Goal: Information Seeking & Learning: Check status

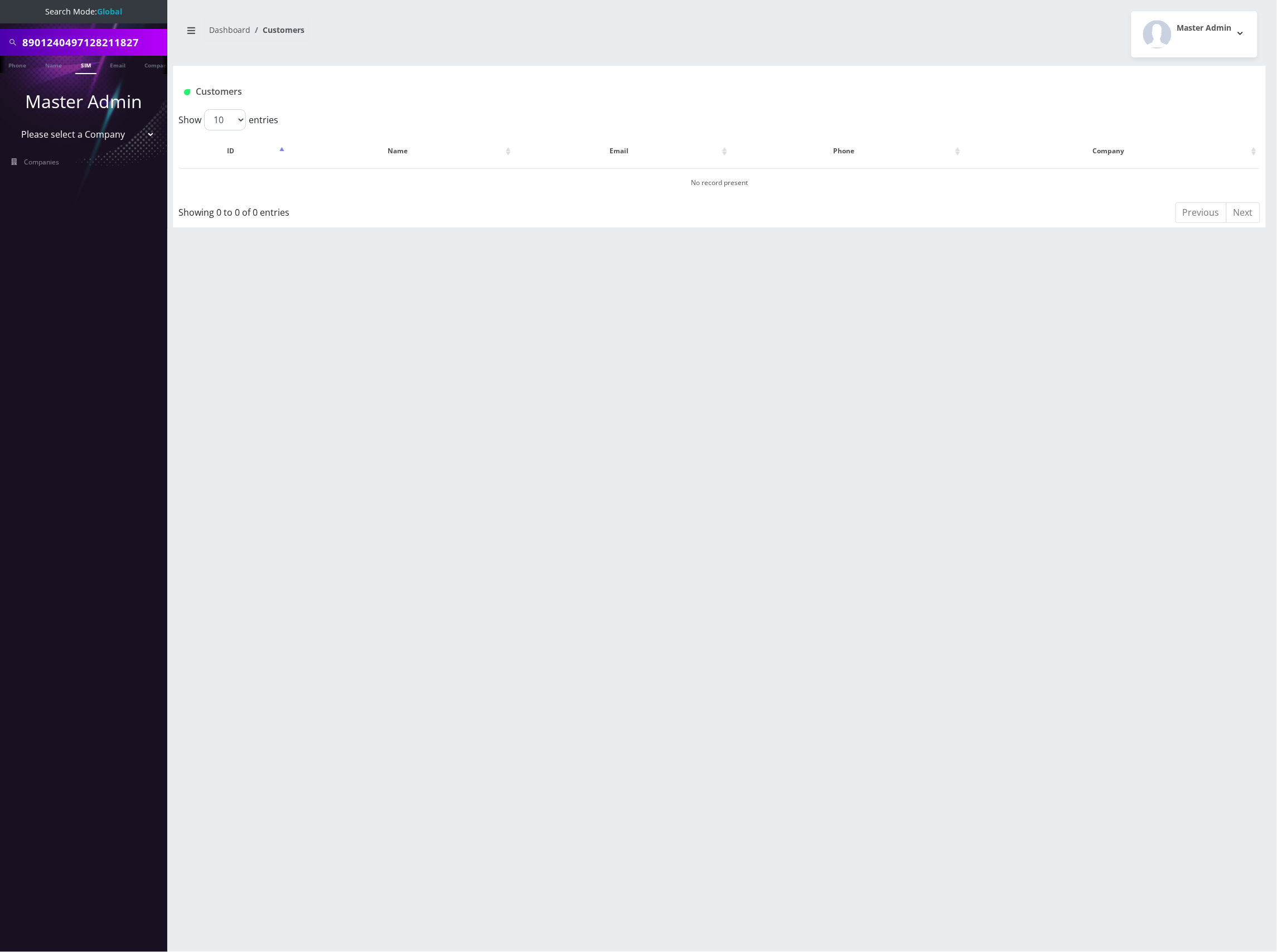
click at [76, 40] on input "8901240497128211827" at bounding box center [94, 42] width 142 height 21
paste input "9127096535"
type input "9127096535"
click at [12, 67] on link "Phone" at bounding box center [17, 65] width 29 height 18
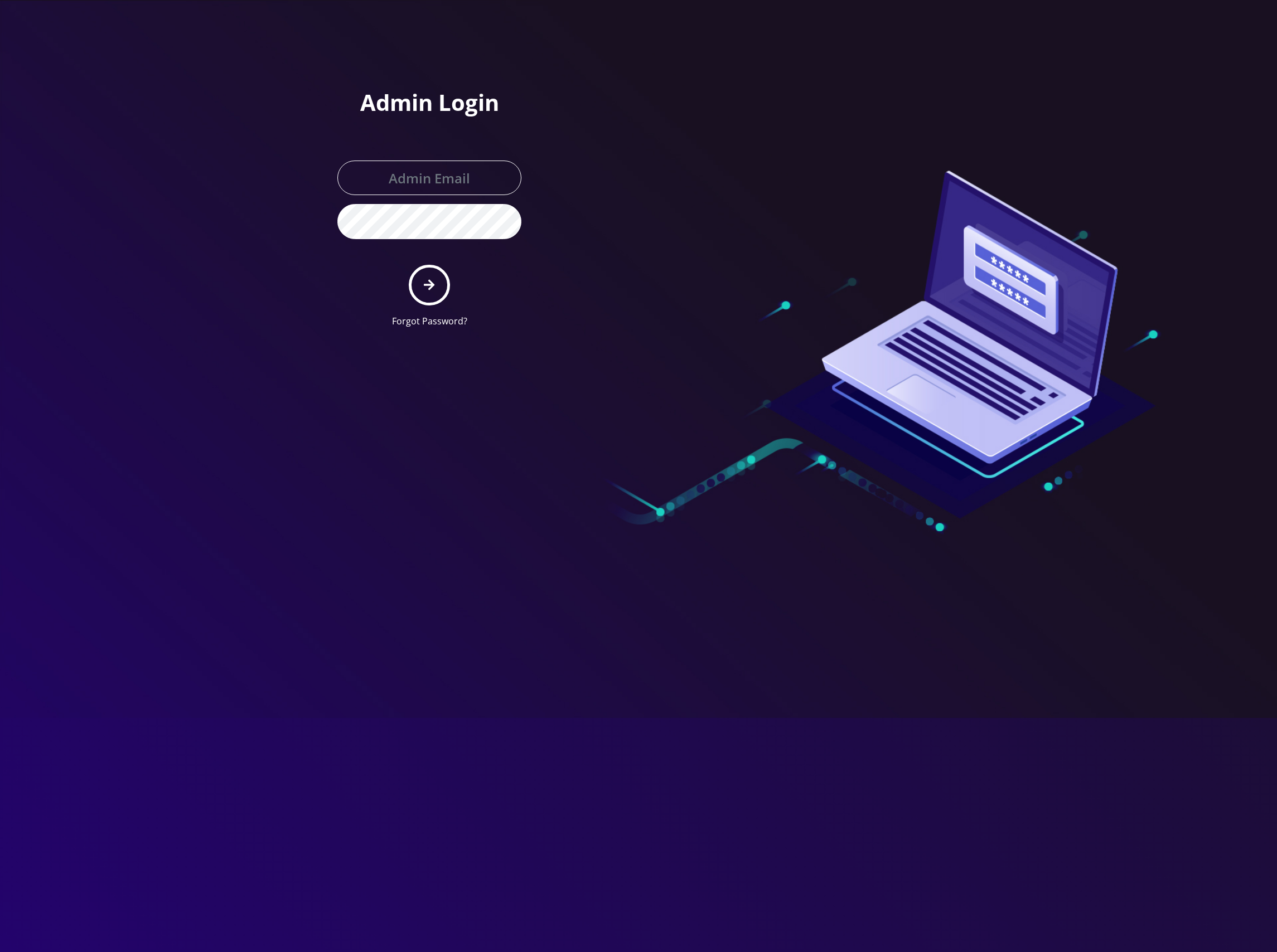
click at [425, 286] on icon "submit" at bounding box center [429, 285] width 11 height 13
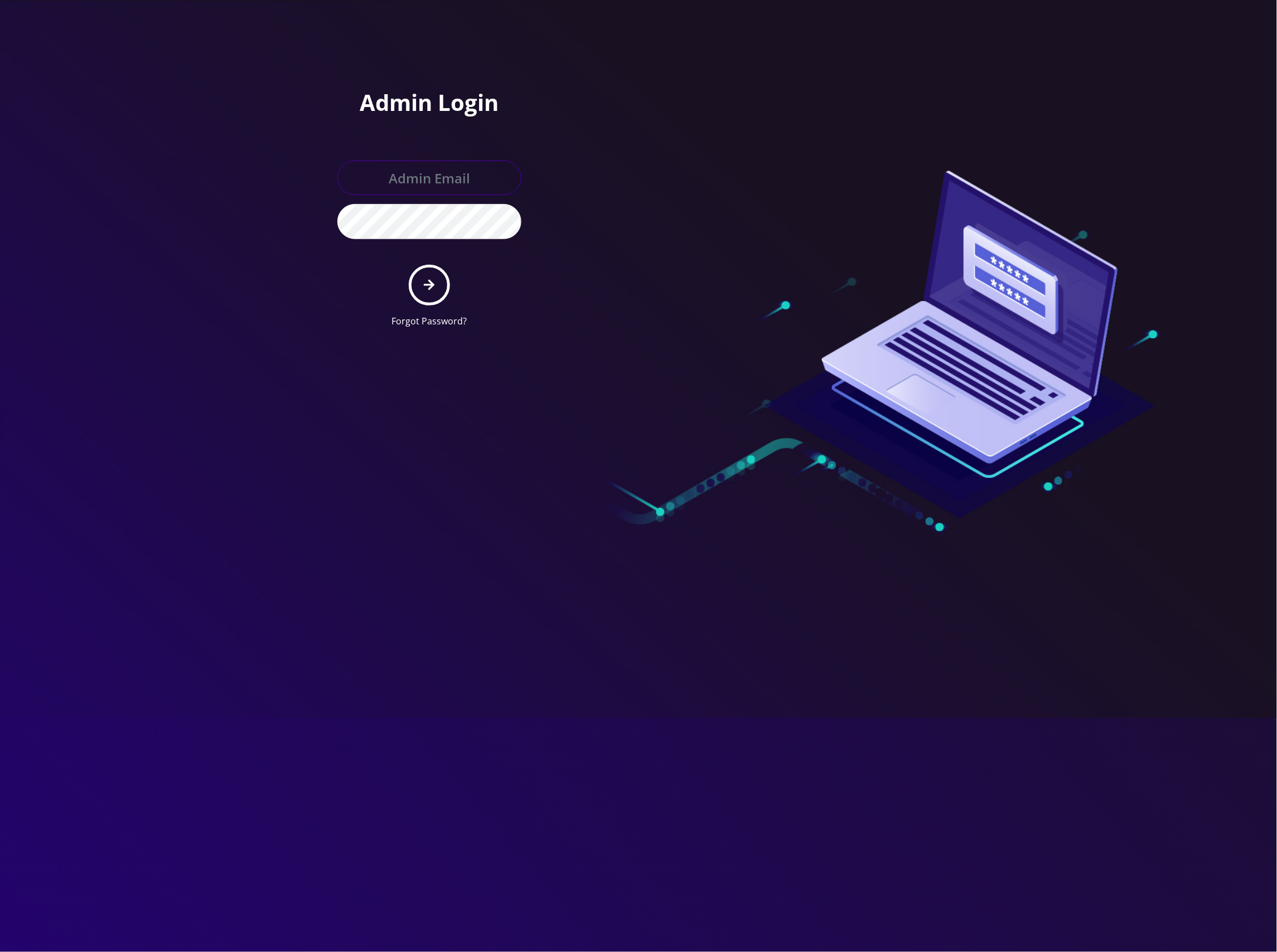
type input "master@britewireless.com"
click at [426, 273] on button "submit" at bounding box center [429, 285] width 41 height 41
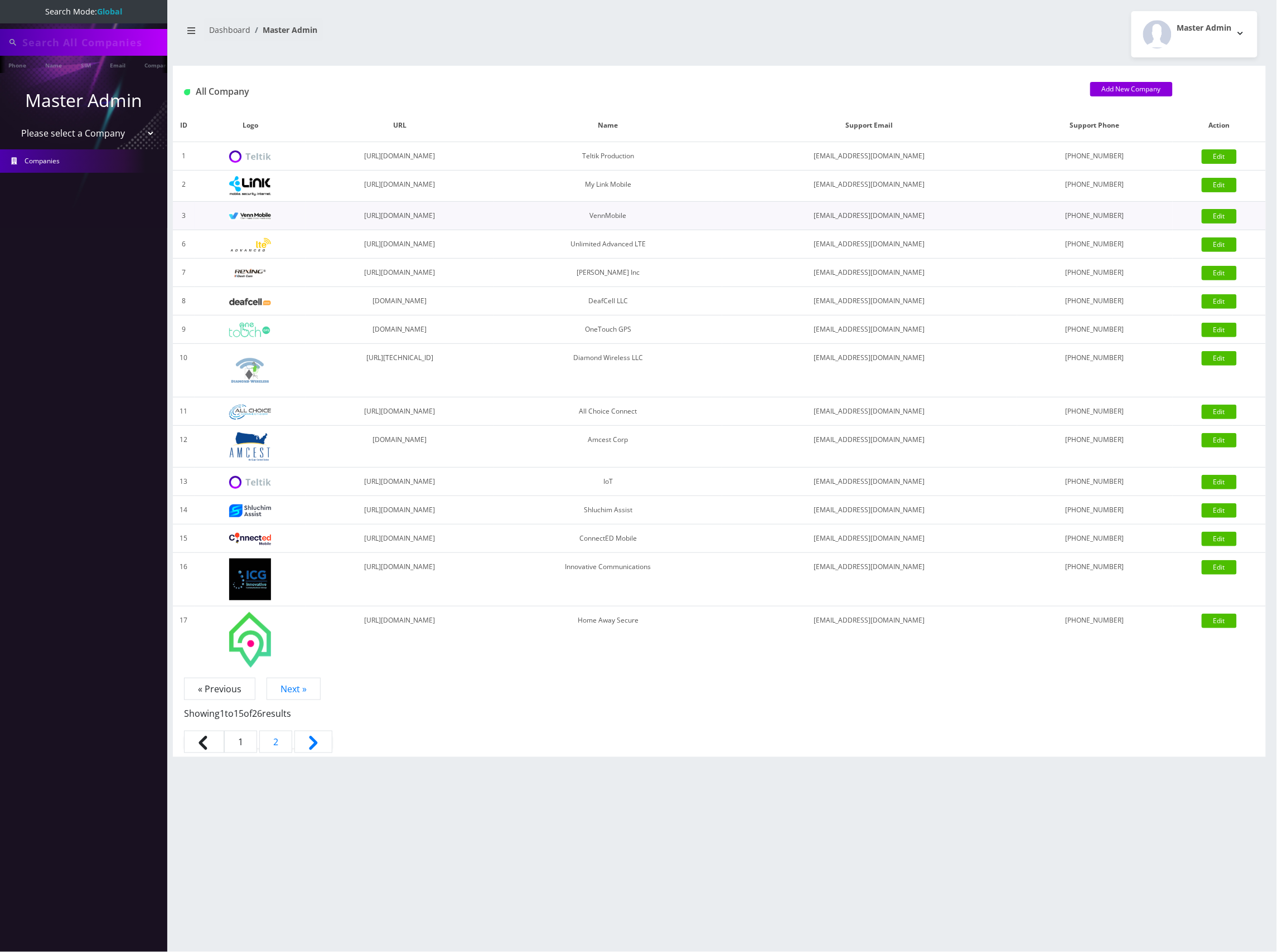
type input "9127096535"
click at [20, 61] on link "Phone" at bounding box center [17, 65] width 29 height 18
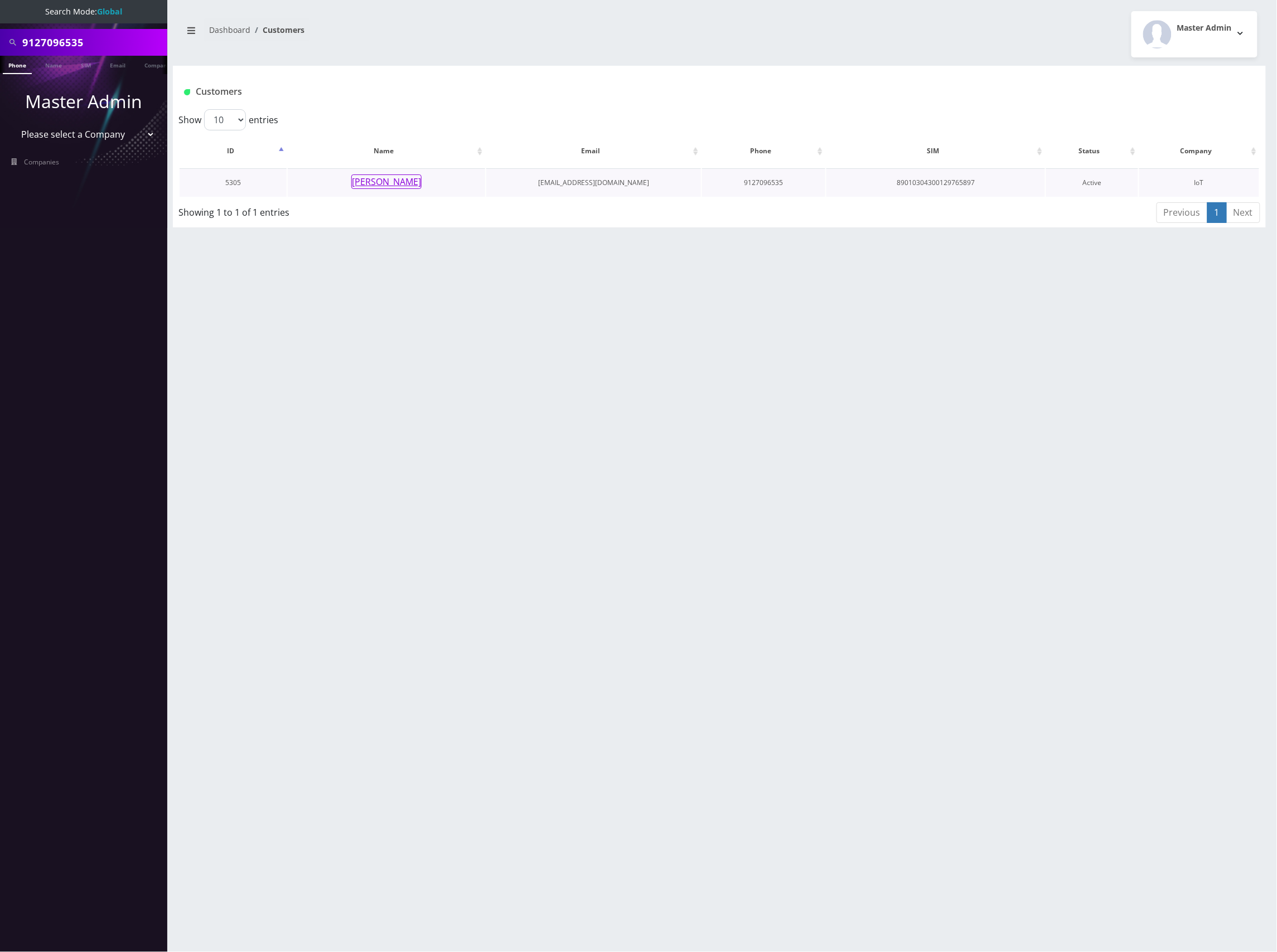
click at [392, 185] on button "[PERSON_NAME]" at bounding box center [386, 182] width 71 height 15
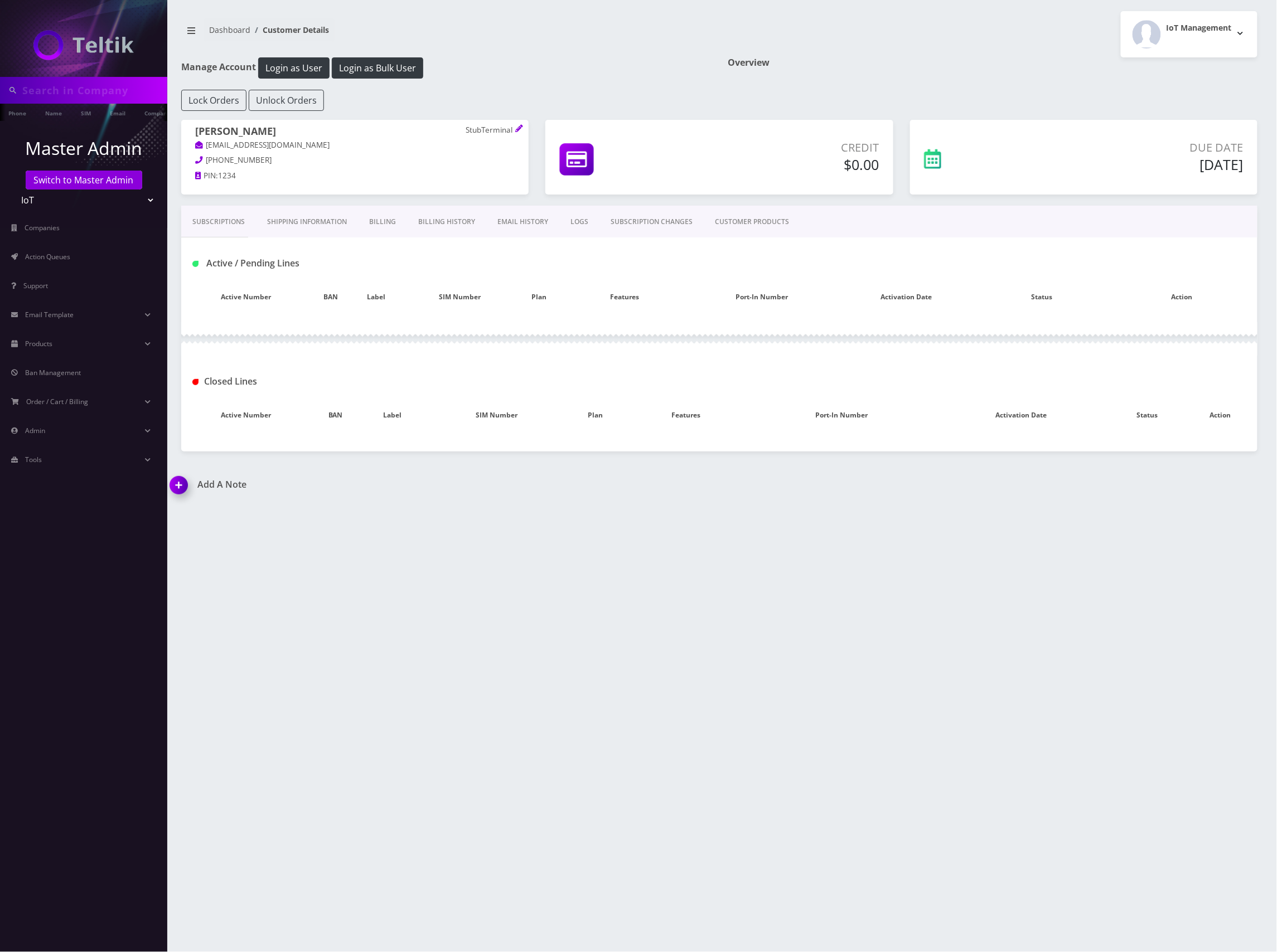
type input "9127096535"
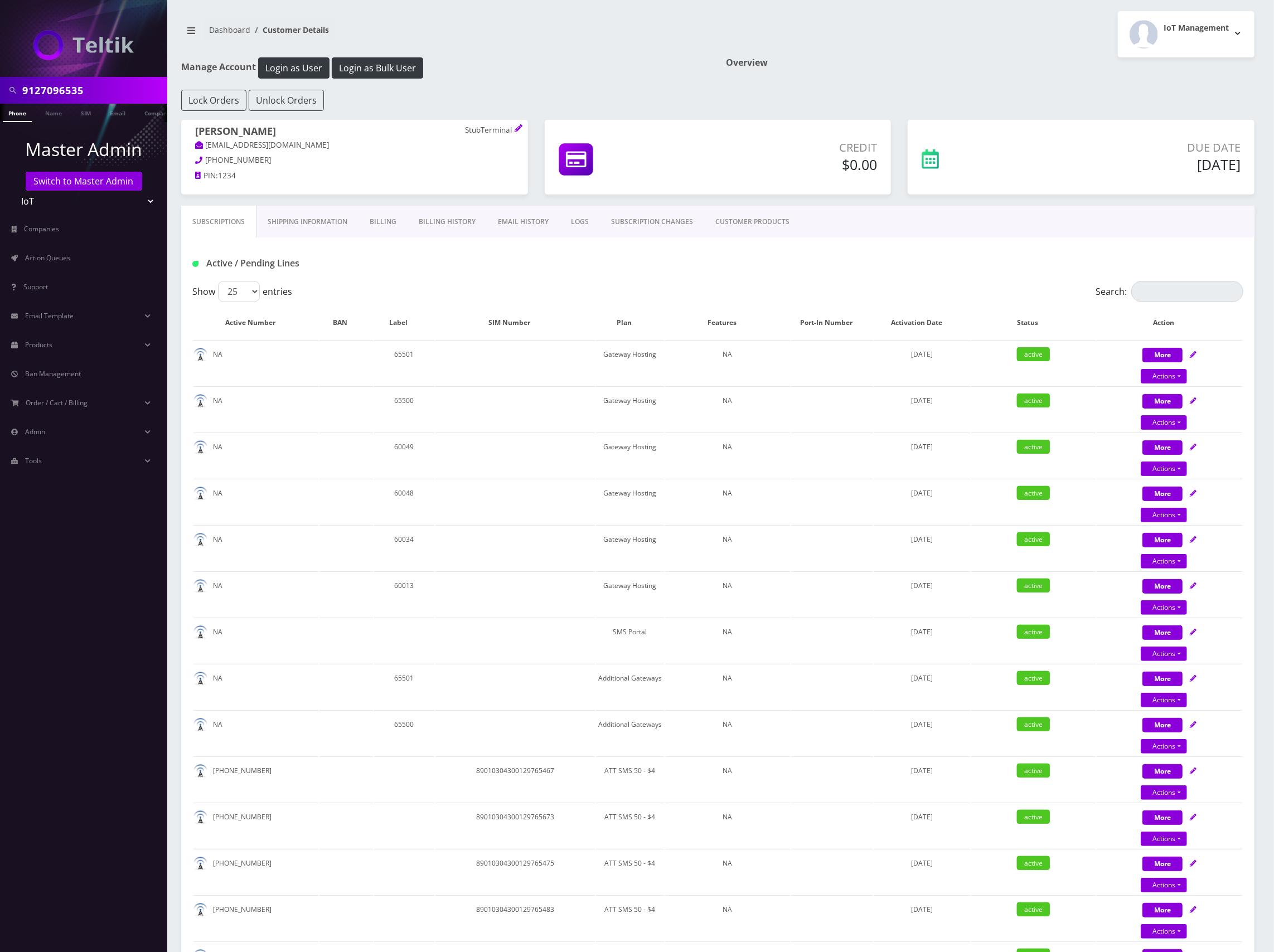
click at [985, 255] on div "Active / Pending Lines" at bounding box center [718, 264] width 1068 height 18
click at [1176, 293] on input "Search:" at bounding box center [1188, 291] width 112 height 21
paste input "9127096535"
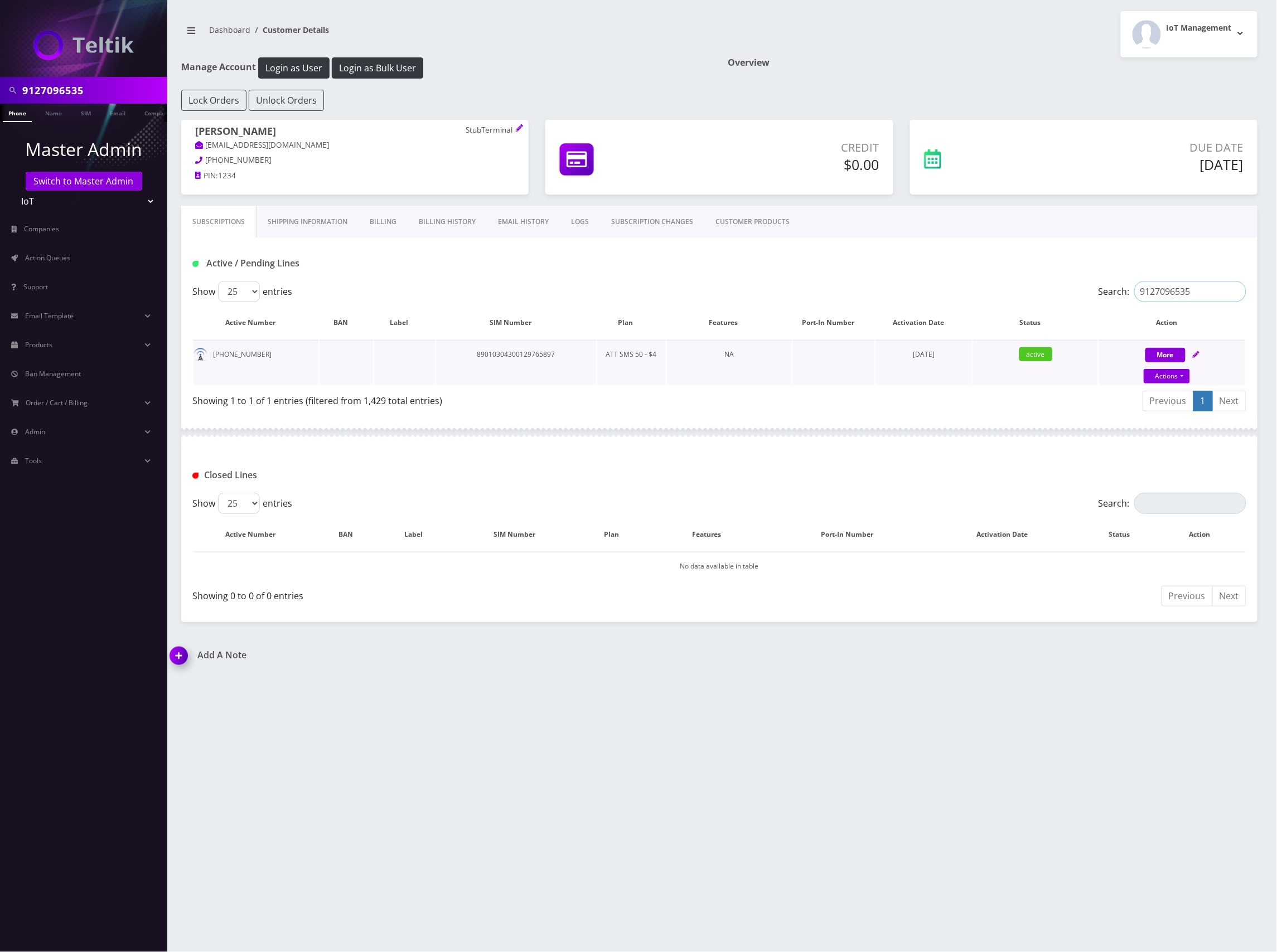
type input "9127096535"
drag, startPoint x: 565, startPoint y: 357, endPoint x: 477, endPoint y: 357, distance: 88.0
click at [477, 357] on td "89010304300129765897" at bounding box center [516, 363] width 160 height 45
copy td "89010304300129765897"
click at [74, 90] on input "9127096535" at bounding box center [94, 90] width 142 height 21
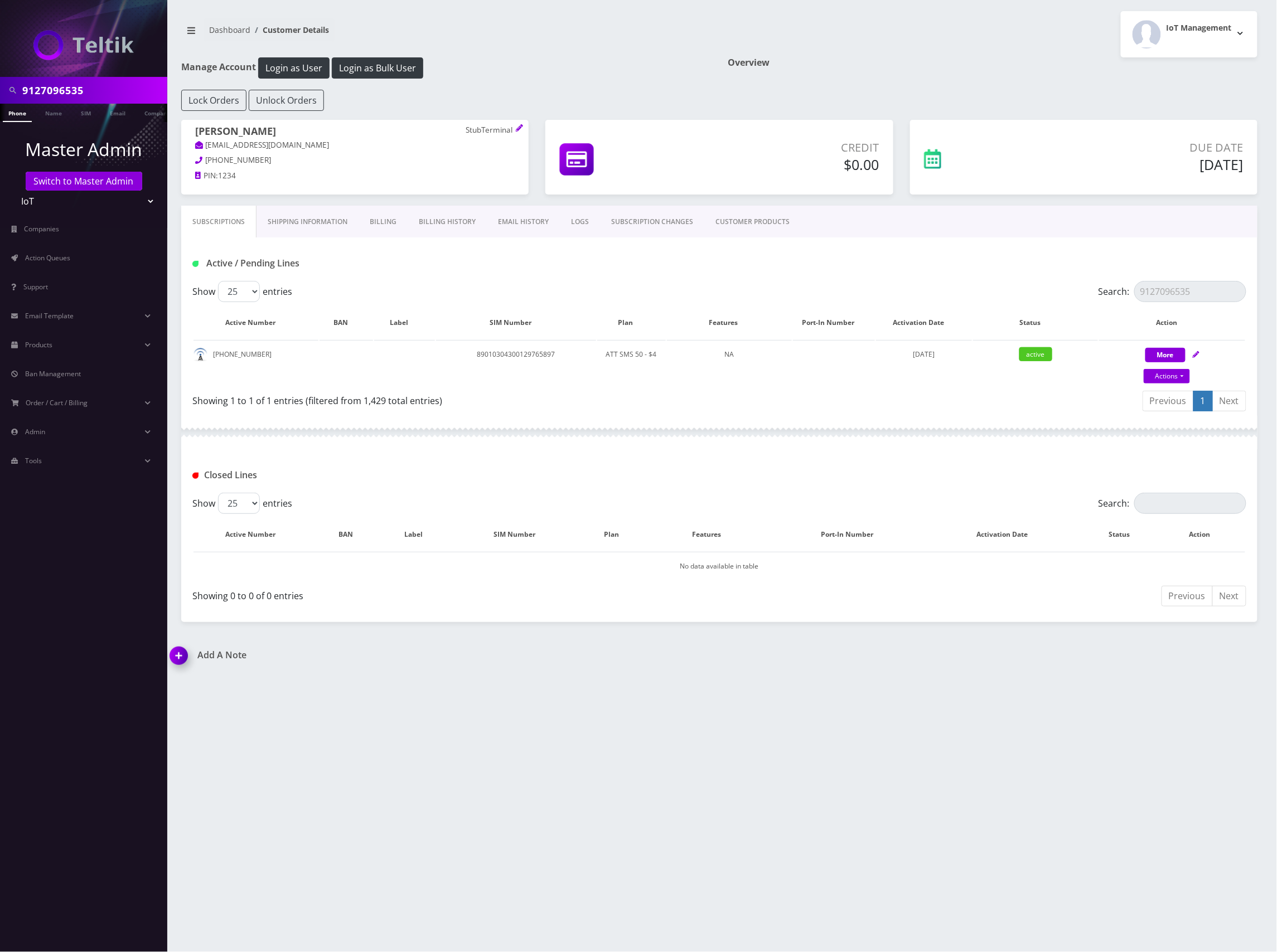
click at [71, 89] on input "9127096535" at bounding box center [94, 90] width 142 height 21
click at [73, 89] on input "9127096535" at bounding box center [94, 90] width 142 height 21
paste input "848-226-2871"
click at [66, 92] on input "848-226-2871" at bounding box center [94, 90] width 142 height 21
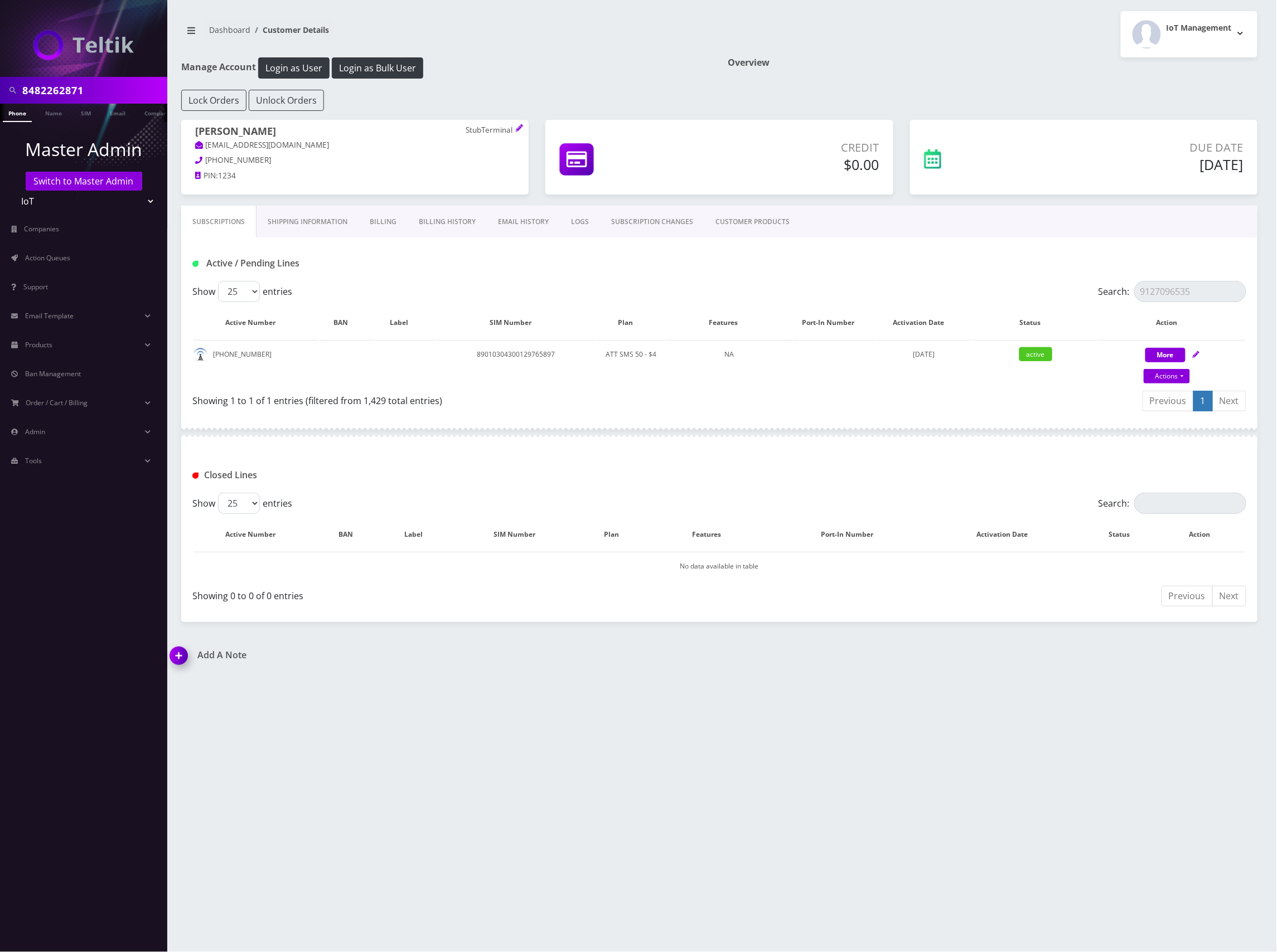
type input "8482262871"
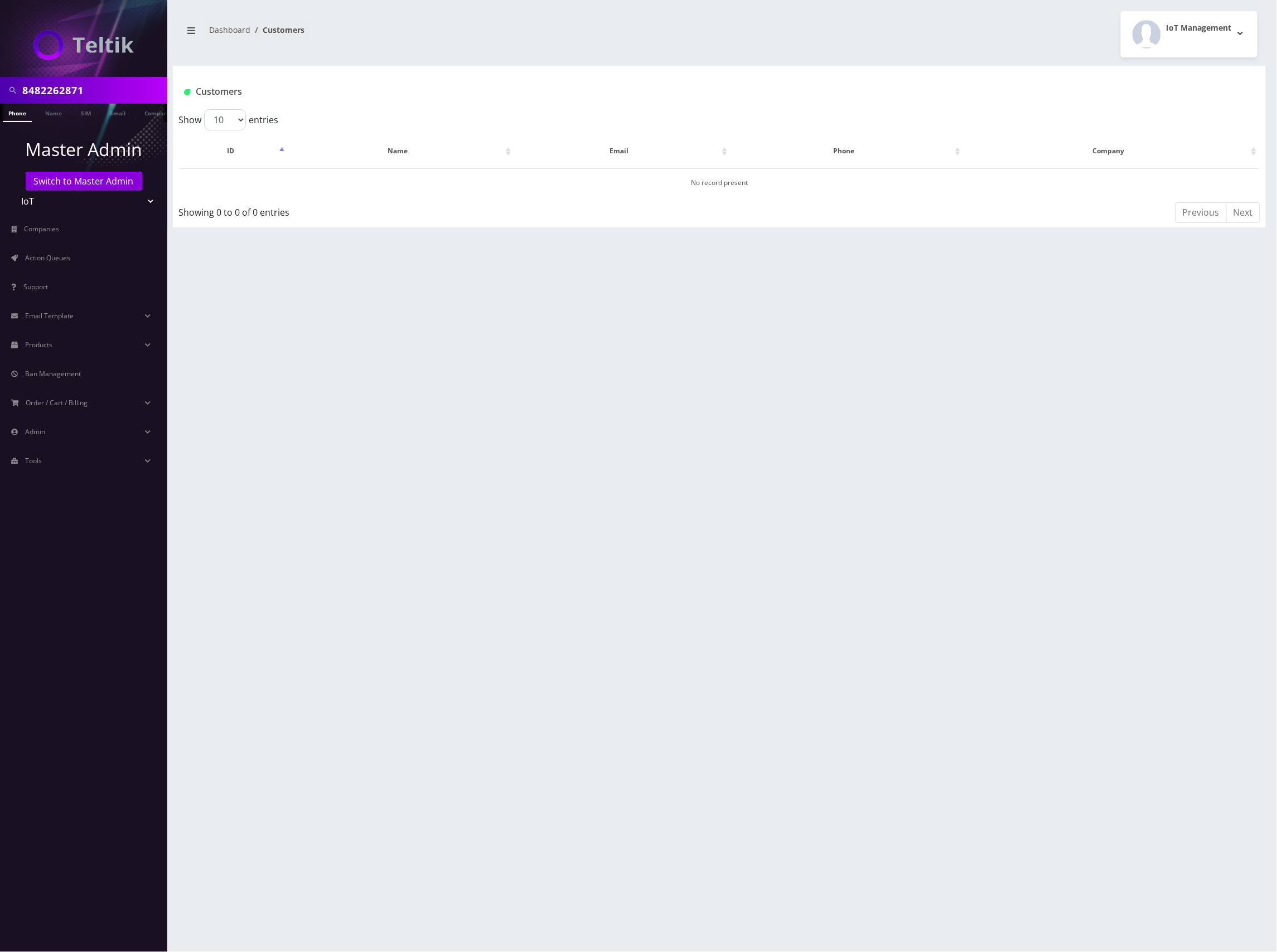
scroll to position [0, 5]
click at [82, 181] on link "Switch to Master Admin" at bounding box center [84, 181] width 117 height 19
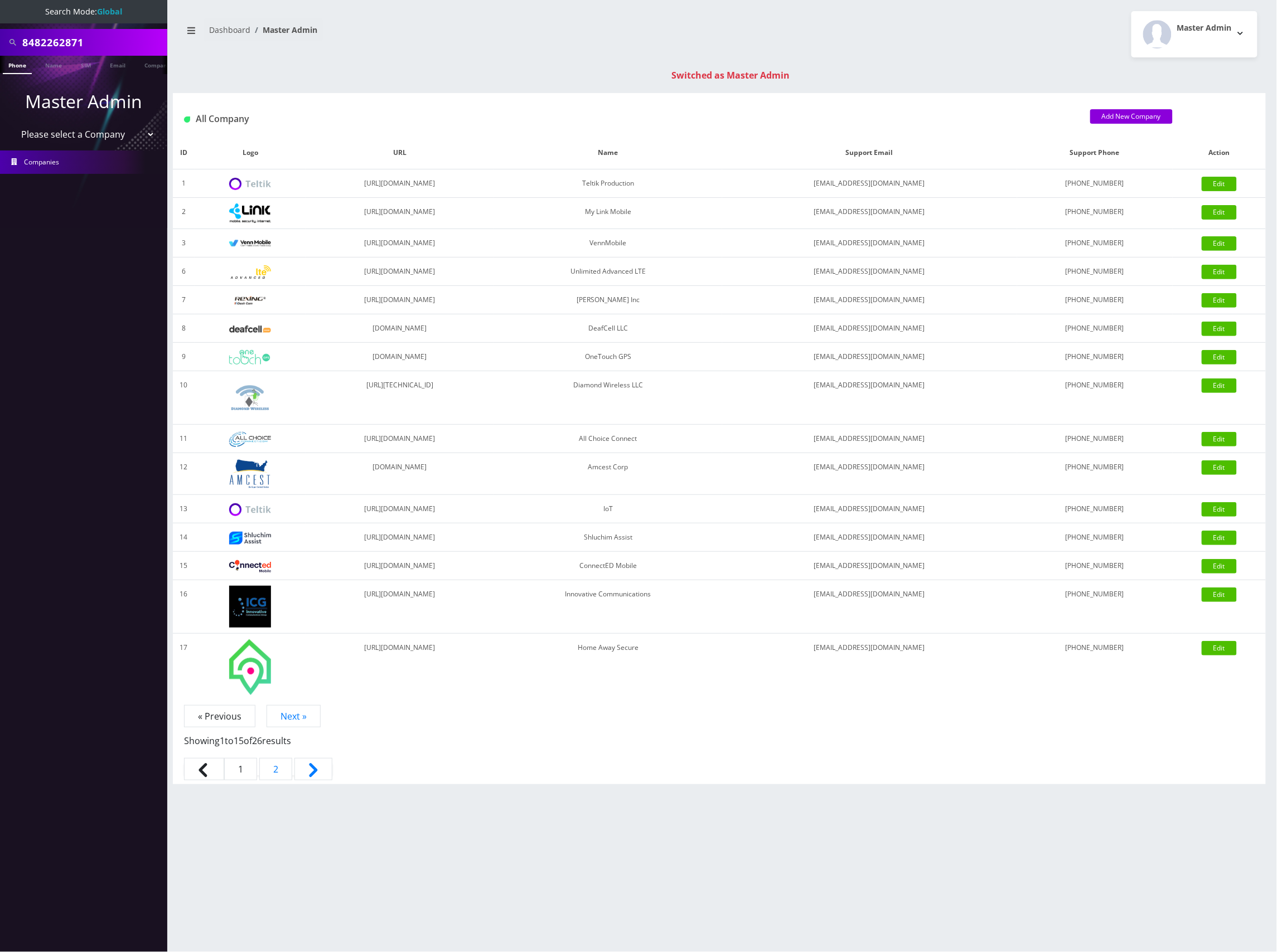
click at [16, 63] on link "Phone" at bounding box center [17, 65] width 29 height 18
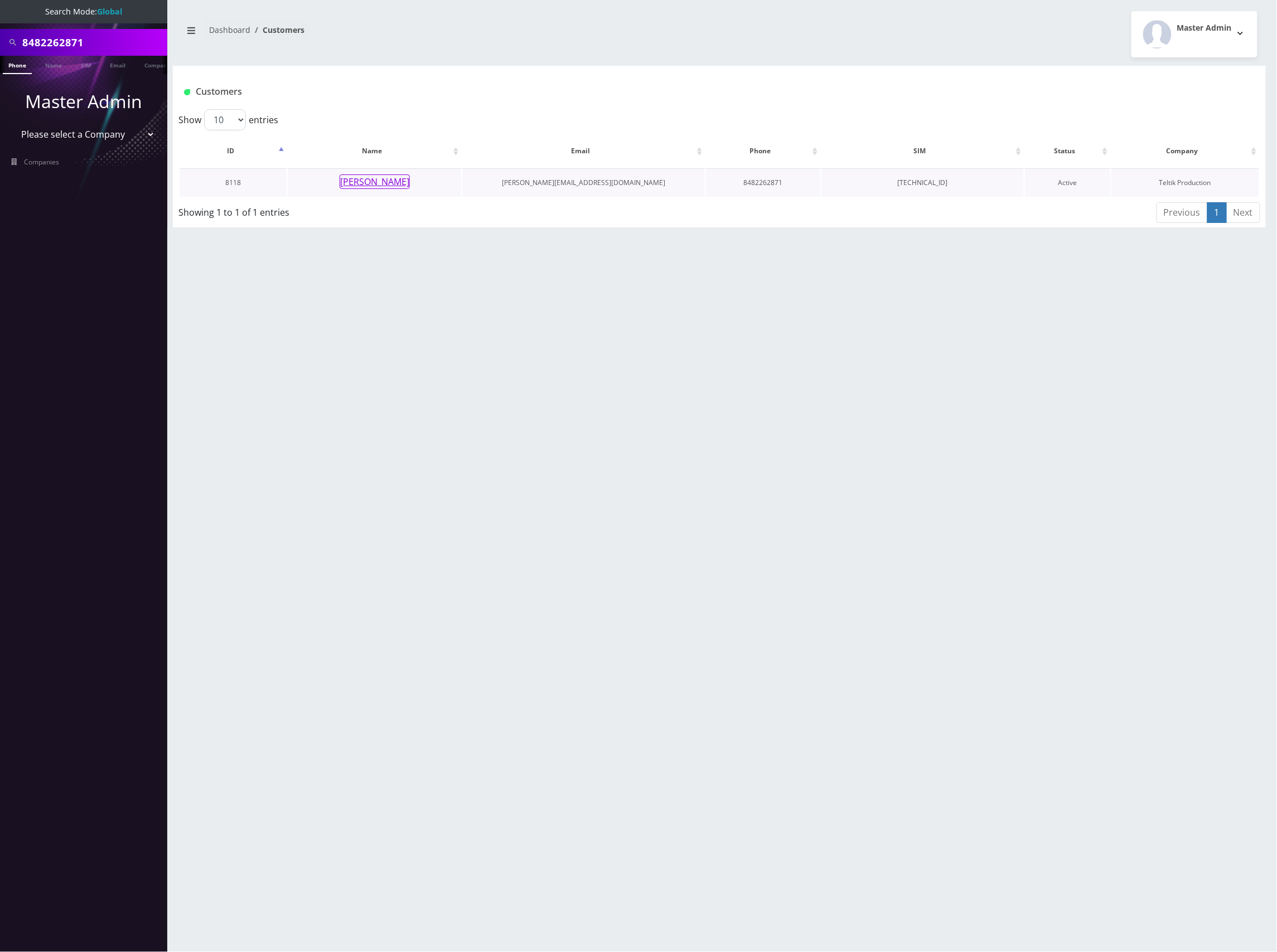
click at [389, 181] on button "[PERSON_NAME]" at bounding box center [374, 182] width 71 height 15
click at [382, 183] on button "[PERSON_NAME]" at bounding box center [374, 182] width 71 height 15
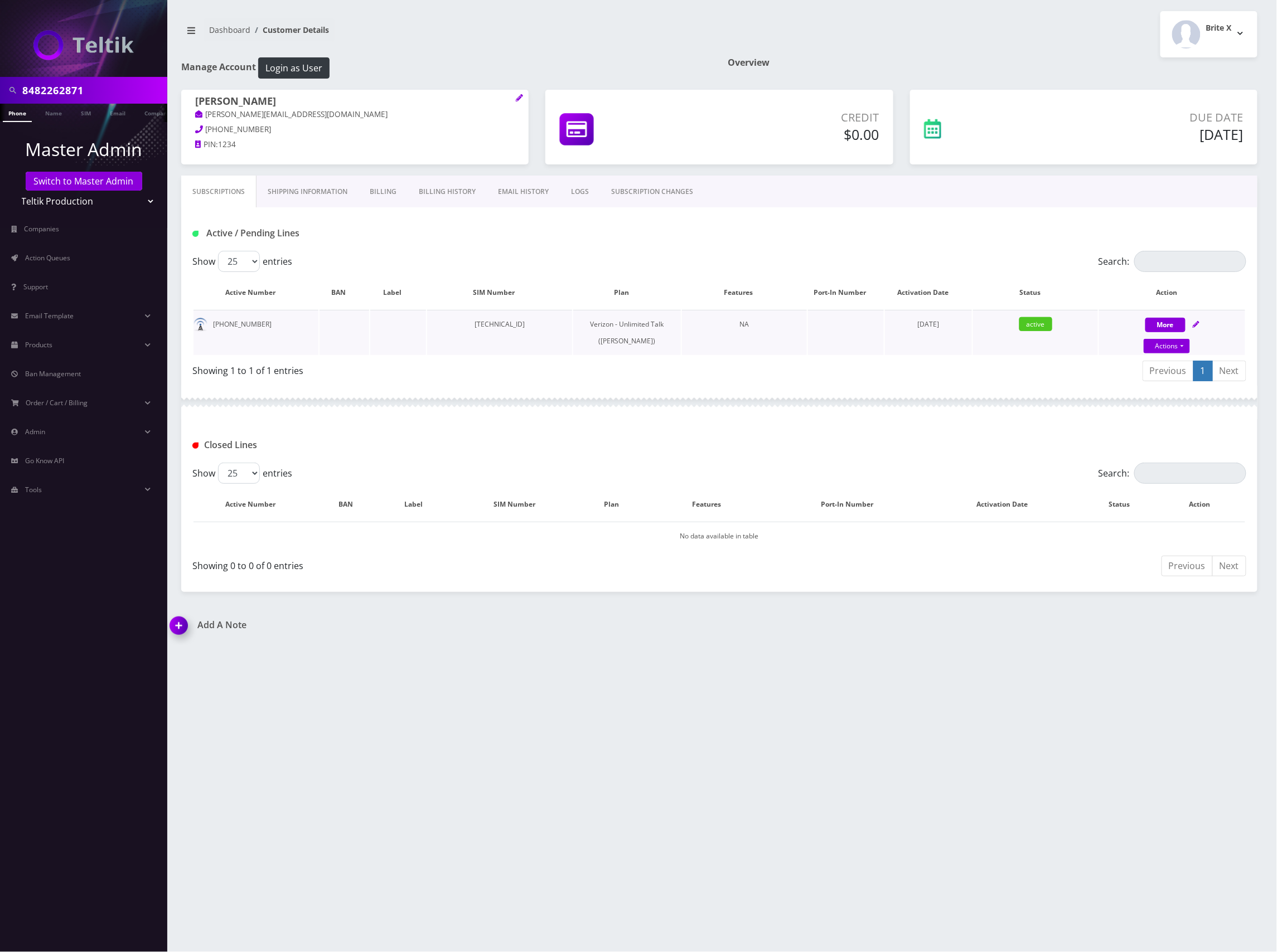
click at [1193, 324] on div "More Actions Suspend Close Get Usage Swap Sim Confirm" at bounding box center [1172, 333] width 146 height 34
select select "459"
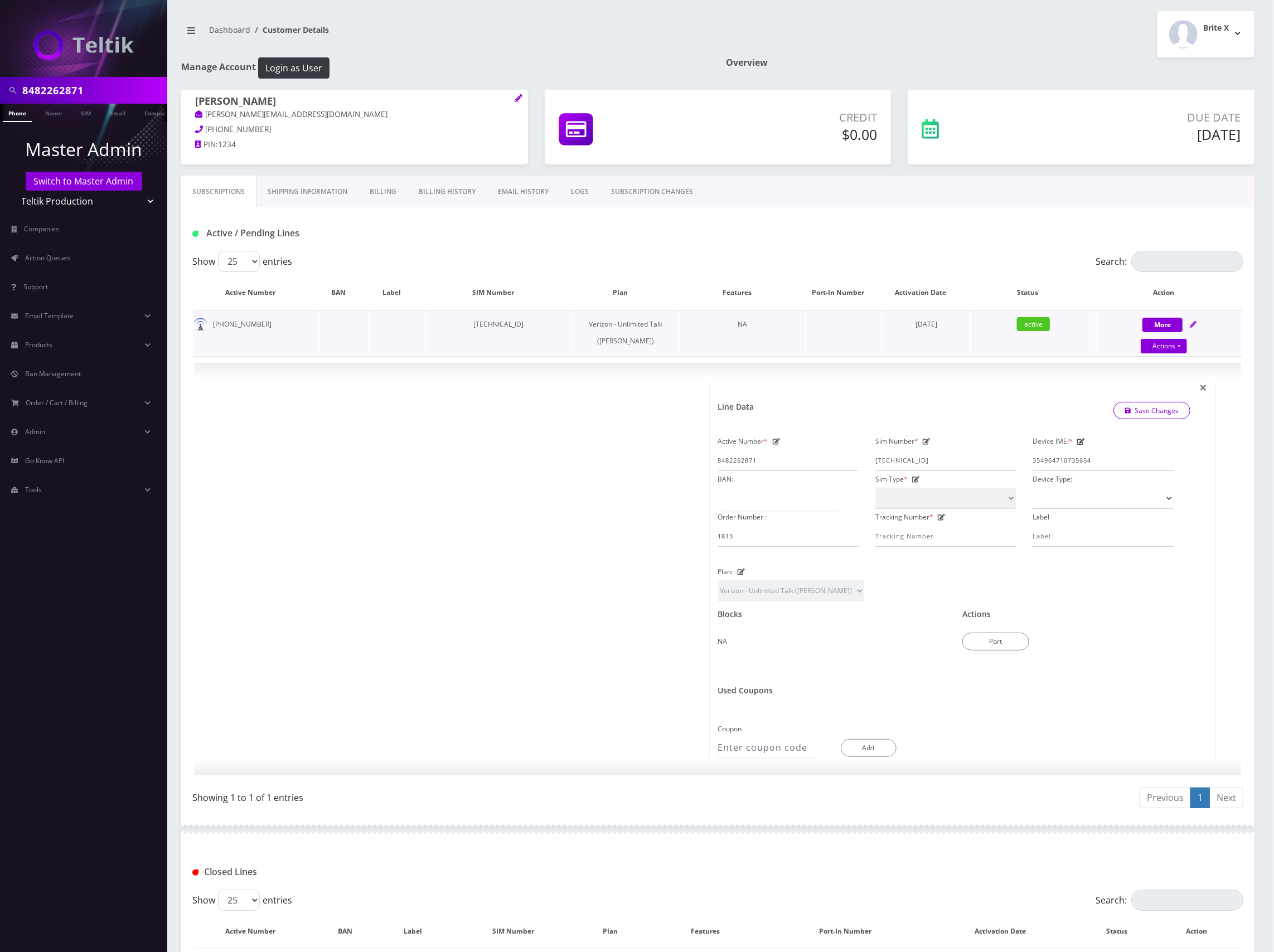
click at [1194, 322] on icon at bounding box center [1194, 324] width 7 height 7
select select "459"
click at [1181, 343] on link "Actions" at bounding box center [1164, 346] width 46 height 15
select select "459"
click at [1213, 297] on th "Action" at bounding box center [1170, 292] width 146 height 32
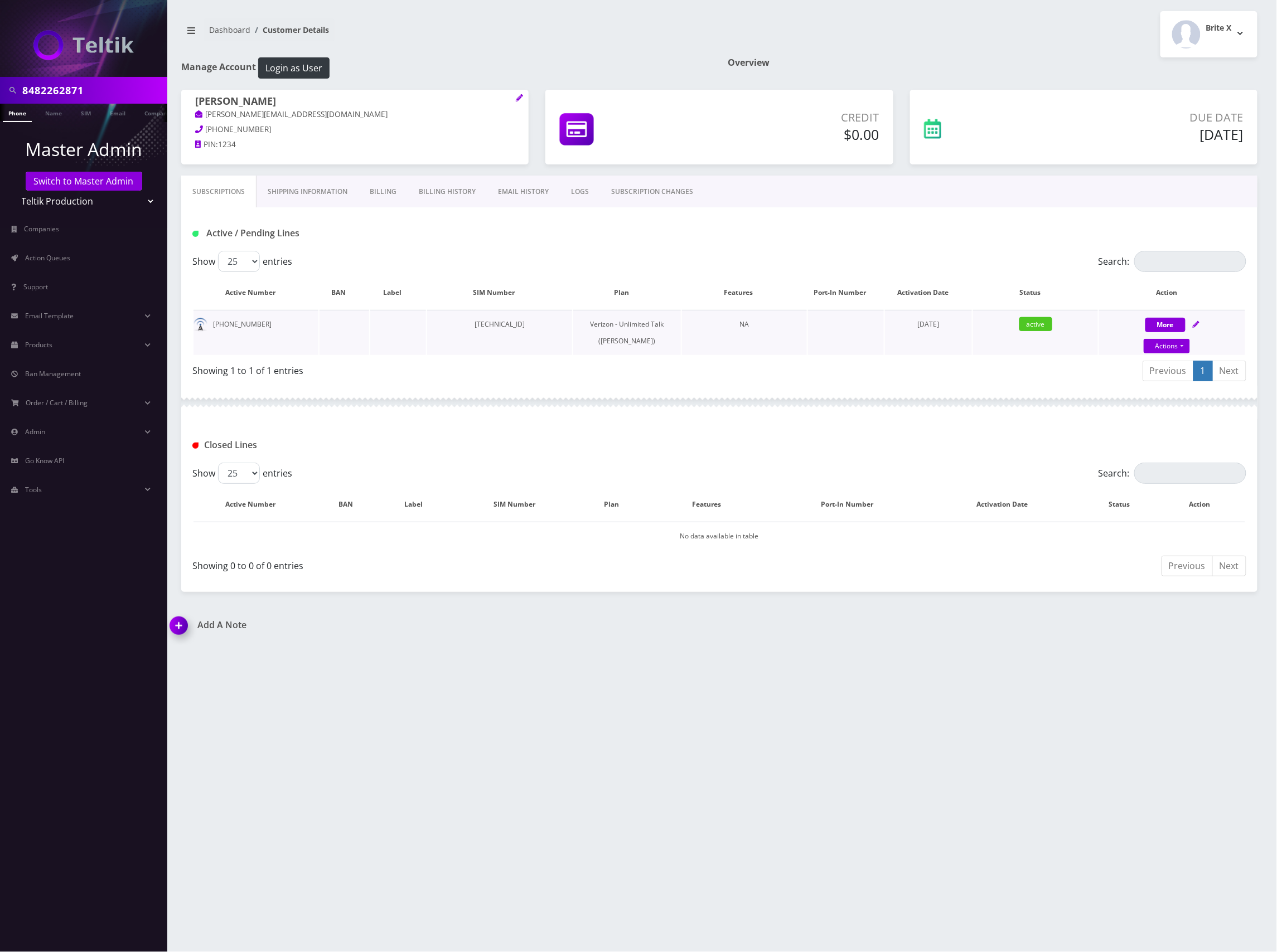
click at [1197, 324] on icon at bounding box center [1196, 324] width 7 height 7
select select "459"
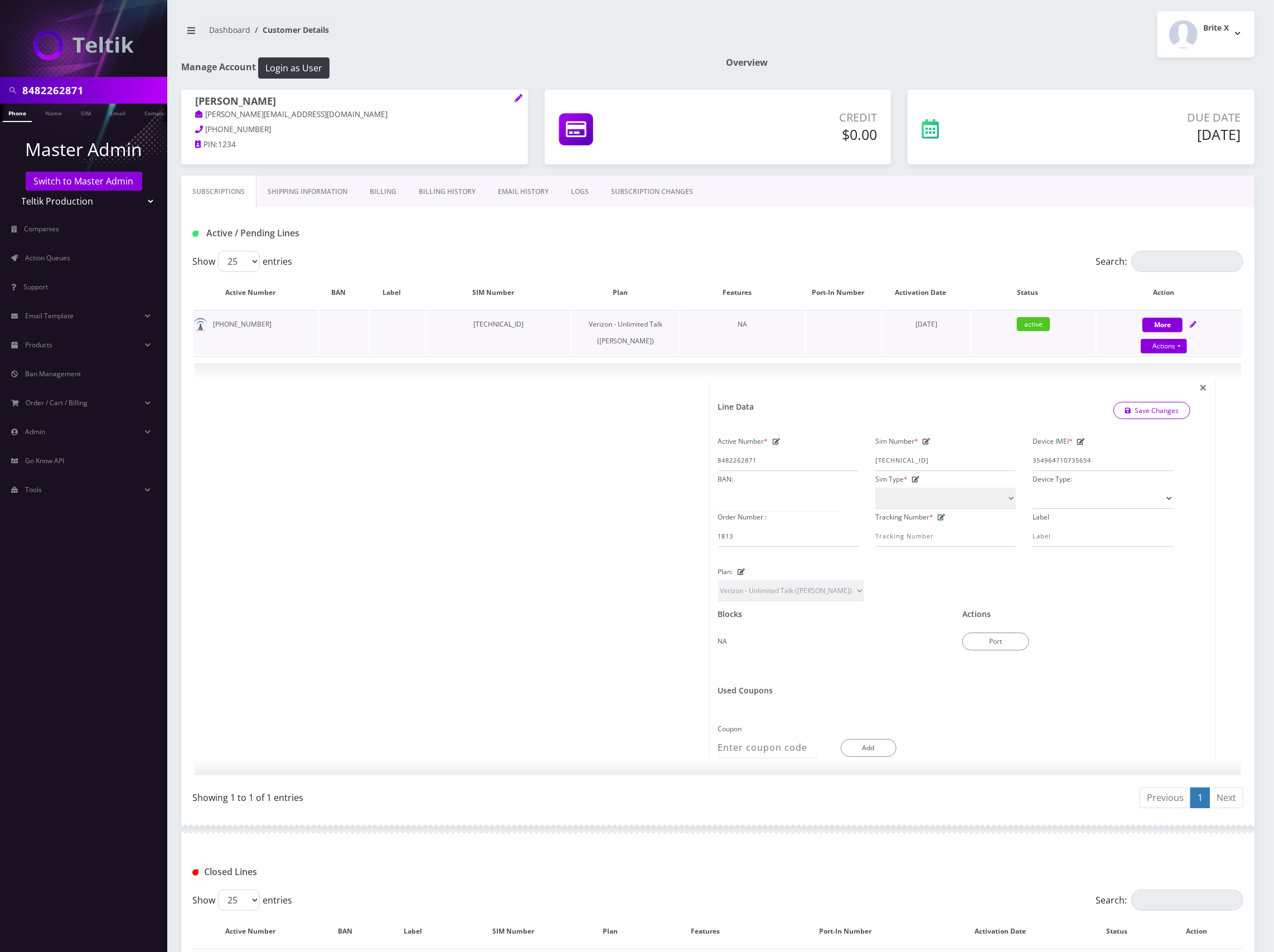
click at [1196, 322] on icon at bounding box center [1194, 324] width 7 height 7
select select "459"
click at [1221, 295] on th "Action" at bounding box center [1170, 292] width 146 height 32
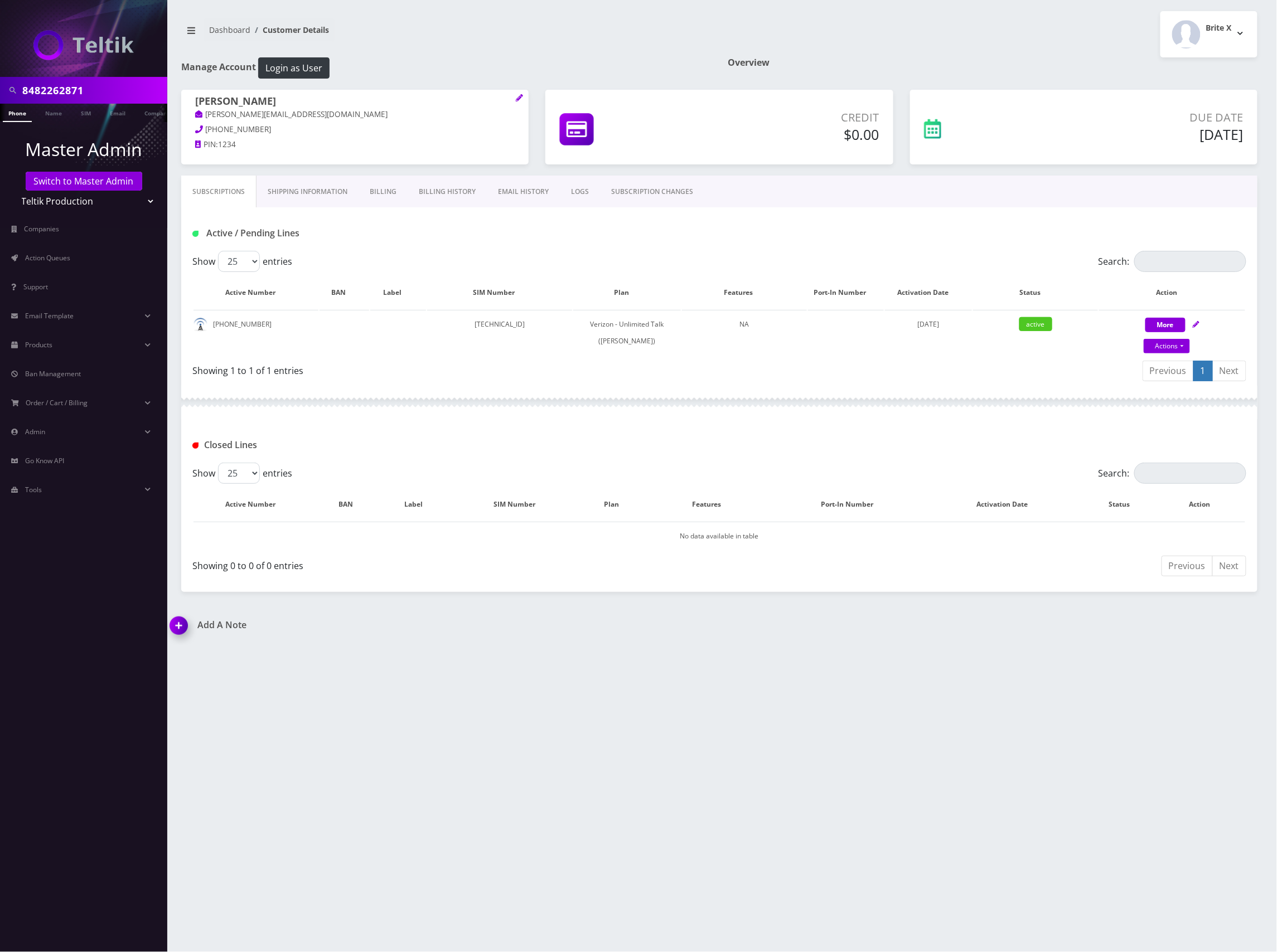
click at [437, 193] on link "Billing History" at bounding box center [447, 191] width 79 height 32
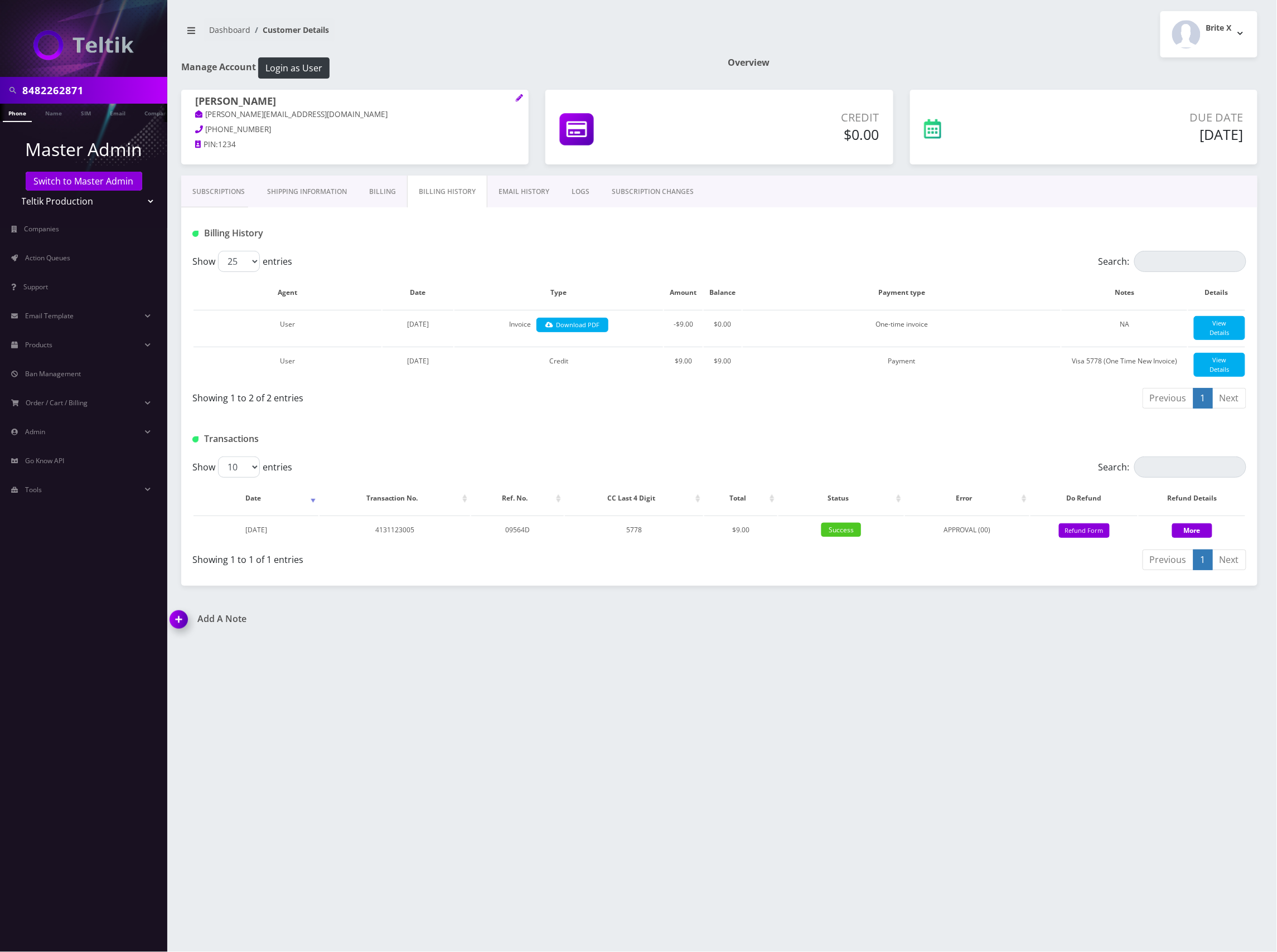
drag, startPoint x: 36, startPoint y: 0, endPoint x: 1040, endPoint y: 235, distance: 1031.1
click at [1040, 235] on div at bounding box center [897, 233] width 714 height 18
click at [1225, 321] on link "View Details" at bounding box center [1220, 328] width 51 height 24
click at [1227, 328] on link "View Details" at bounding box center [1220, 328] width 51 height 24
click at [1234, 326] on link "View Details" at bounding box center [1220, 328] width 51 height 24
